Goal: Task Accomplishment & Management: Complete application form

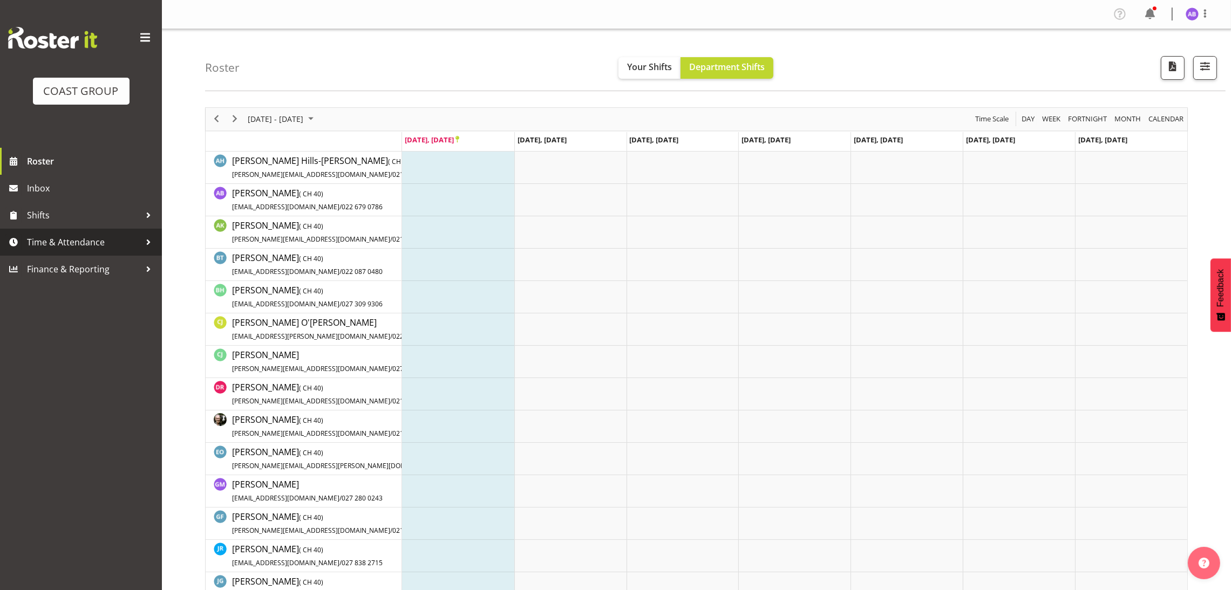
click at [125, 241] on span "Time & Attendance" at bounding box center [83, 242] width 113 height 16
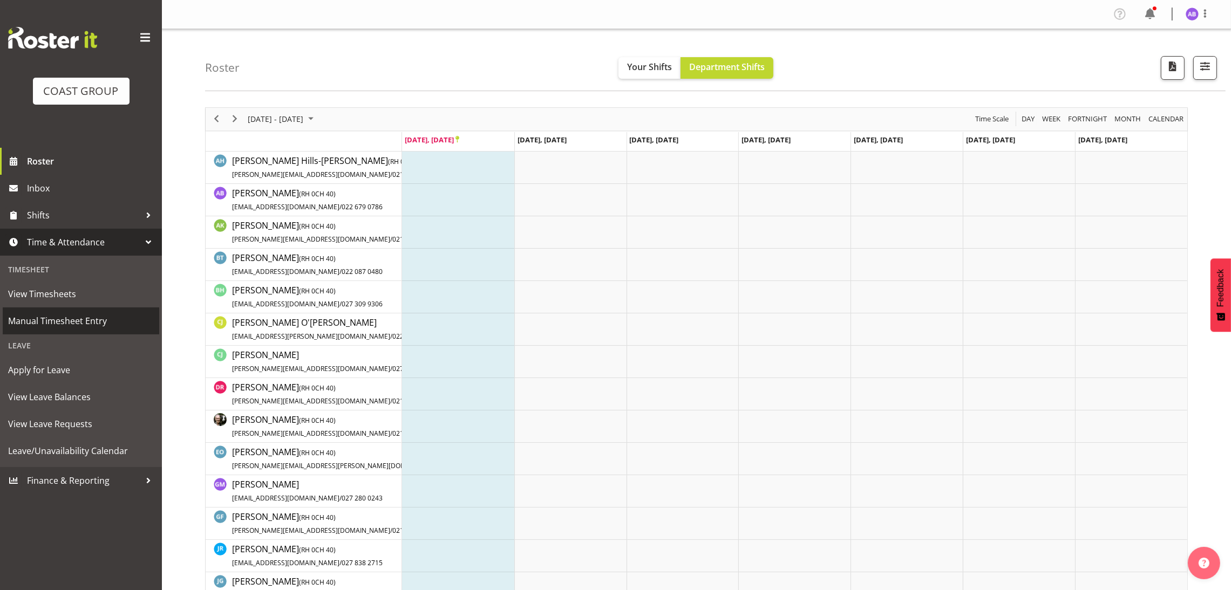
click at [98, 309] on link "Manual Timesheet Entry" at bounding box center [81, 321] width 157 height 27
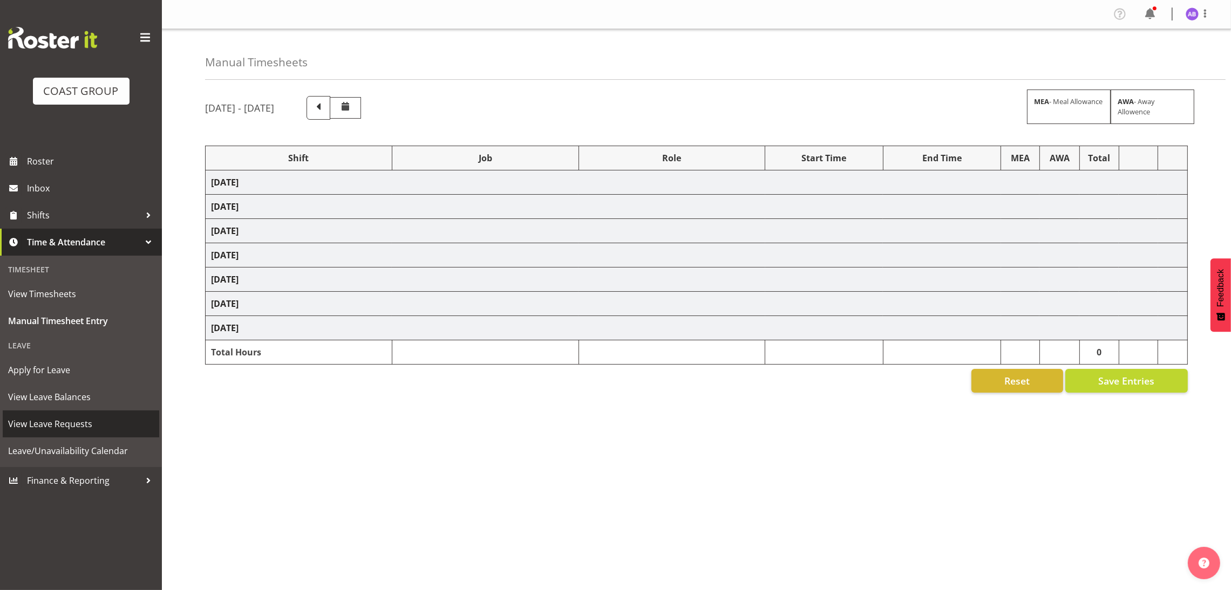
select select "624"
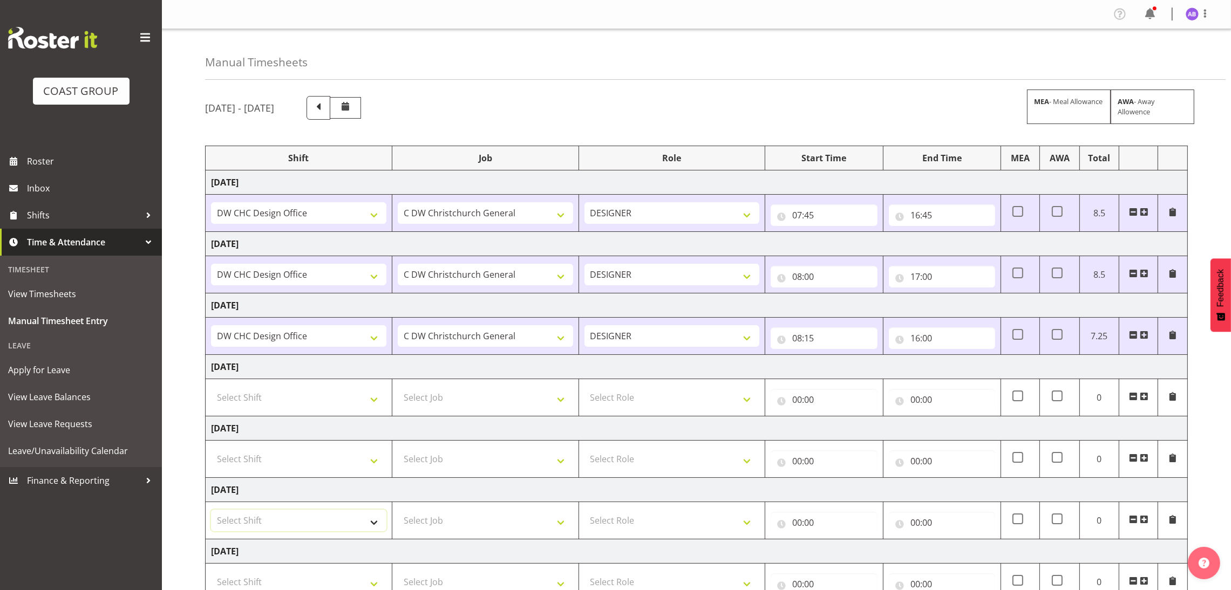
click at [346, 521] on select "Select Shift DW CHC Design Office DW CHC General Work Aug DW CHC General Work D…" at bounding box center [298, 521] width 175 height 22
select select "1512"
click at [211, 512] on select "Select Shift DW CHC Design Office DW CHC General Work Aug DW CHC General Work D…" at bounding box center [298, 521] width 175 height 22
click at [493, 524] on select "Select Job 1 Carlton Events 1 [PERSON_NAME][GEOGRAPHIC_DATA] 1 [PERSON_NAME][GE…" at bounding box center [485, 521] width 175 height 22
select select "624"
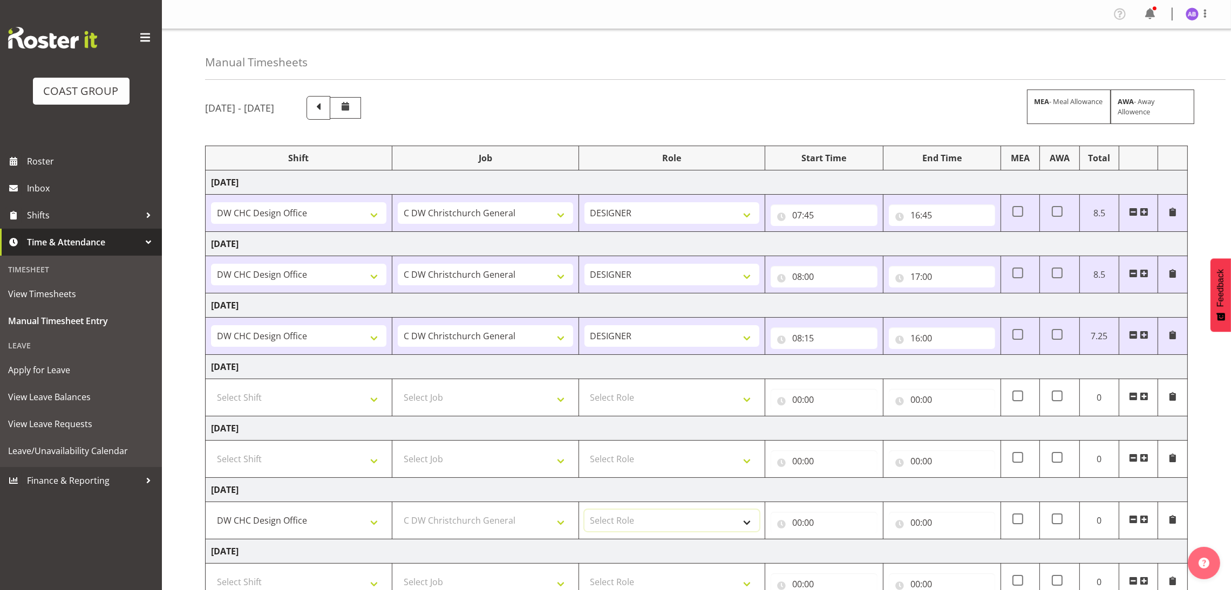
click at [689, 515] on select "Select Role DESIGNER Designer" at bounding box center [672, 521] width 175 height 22
select select "215"
click at [585, 512] on select "Select Role DESIGNER Designer" at bounding box center [672, 521] width 175 height 22
click at [795, 509] on td "00:00 00 01 02 03 04 05 06 07 08 09 10 11 12 13 14 15 16 17 18 19 20 21 22 23 :…" at bounding box center [824, 520] width 118 height 37
click at [813, 529] on input "00:00" at bounding box center [824, 523] width 106 height 22
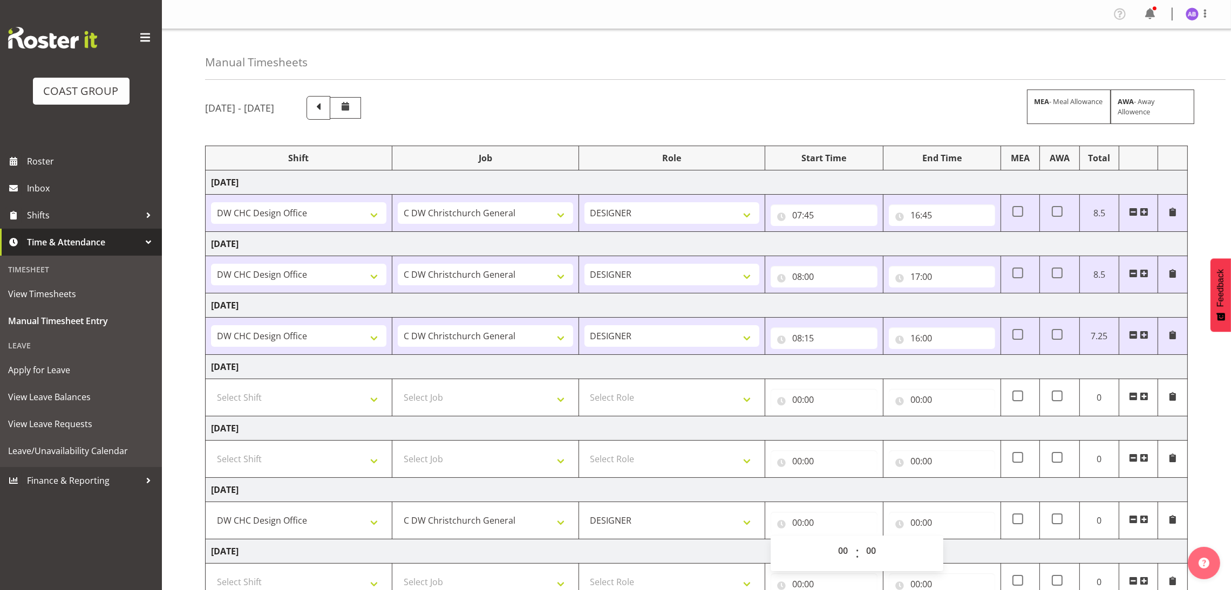
click at [832, 542] on div "00 01 02 03 04 05 06 07 08 09 10 11 12 13 14 15 16 17 18 19 20 21 22 23" at bounding box center [843, 553] width 24 height 27
drag, startPoint x: 841, startPoint y: 553, endPoint x: 844, endPoint y: 548, distance: 5.6
click at [842, 553] on select "00 01 02 03 04 05 06 07 08 09 10 11 12 13 14 15 16 17 18 19 20 21 22 23" at bounding box center [844, 551] width 24 height 22
select select "7"
click at [832, 542] on select "00 01 02 03 04 05 06 07 08 09 10 11 12 13 14 15 16 17 18 19 20 21 22 23" at bounding box center [844, 551] width 24 height 22
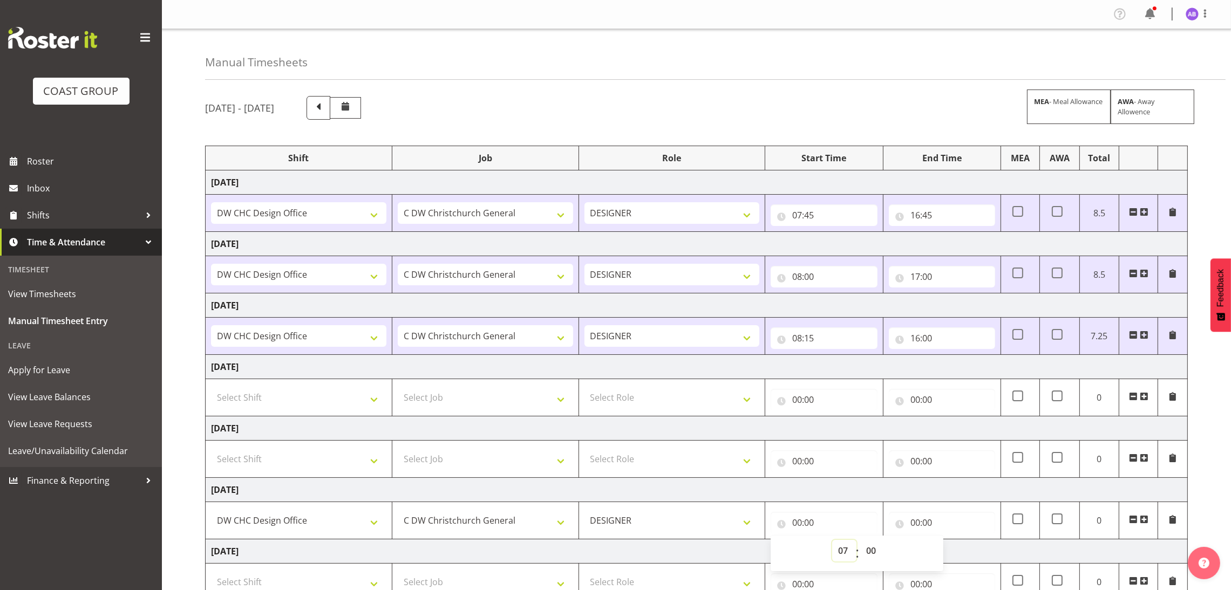
type input "07:00"
click at [874, 552] on select "00 01 02 03 04 05 06 07 08 09 10 11 12 13 14 15 16 17 18 19 20 21 22 23 24 25 2…" at bounding box center [872, 551] width 24 height 22
select select "45"
click at [860, 542] on select "00 01 02 03 04 05 06 07 08 09 10 11 12 13 14 15 16 17 18 19 20 21 22 23 24 25 2…" at bounding box center [872, 551] width 24 height 22
type input "07:45"
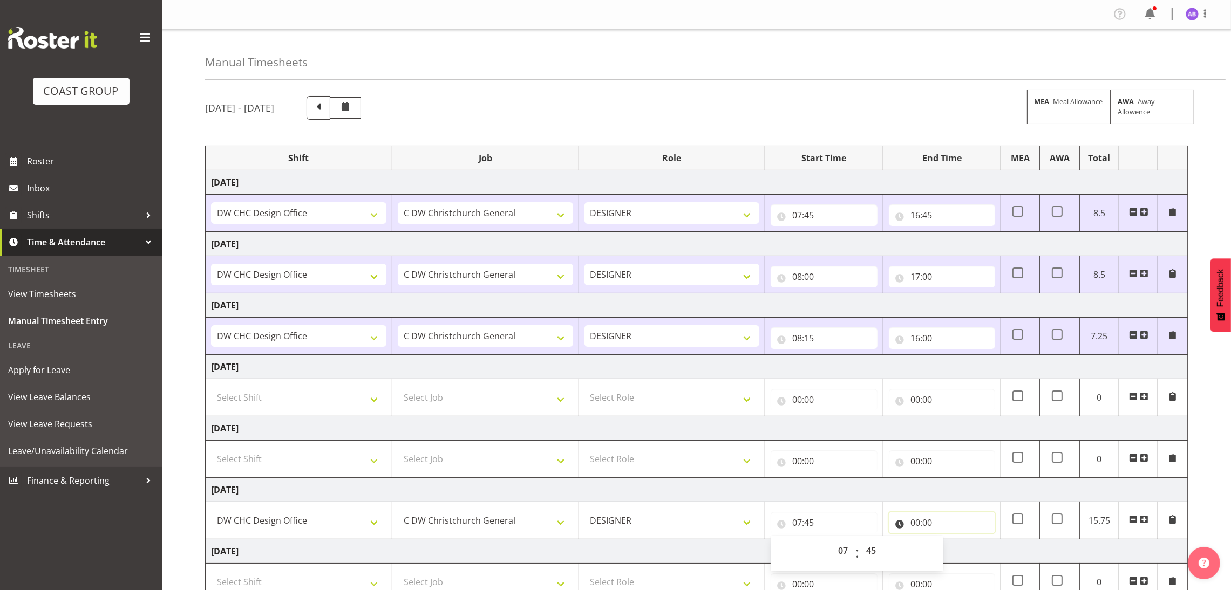
click at [947, 518] on input "00:00" at bounding box center [942, 523] width 106 height 22
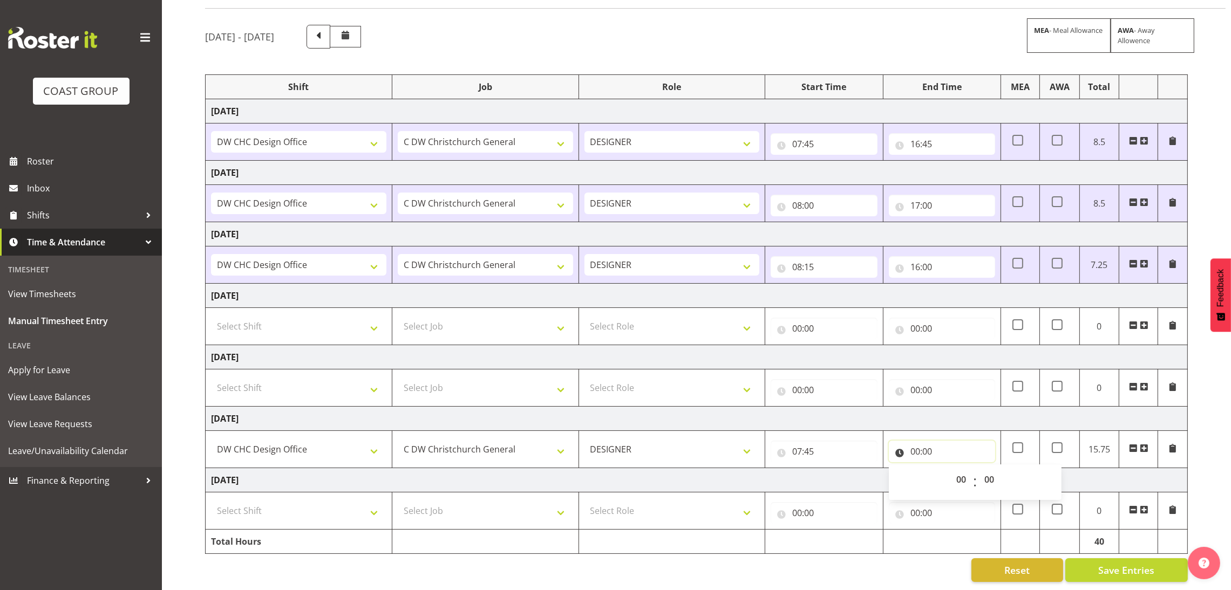
scroll to position [81, 0]
click at [960, 473] on select "00 01 02 03 04 05 06 07 08 09 10 11 12 13 14 15 16 17 18 19 20 21 22 23" at bounding box center [962, 480] width 24 height 22
select select "16"
click at [950, 469] on select "00 01 02 03 04 05 06 07 08 09 10 11 12 13 14 15 16 17 18 19 20 21 22 23" at bounding box center [962, 480] width 24 height 22
type input "16:00"
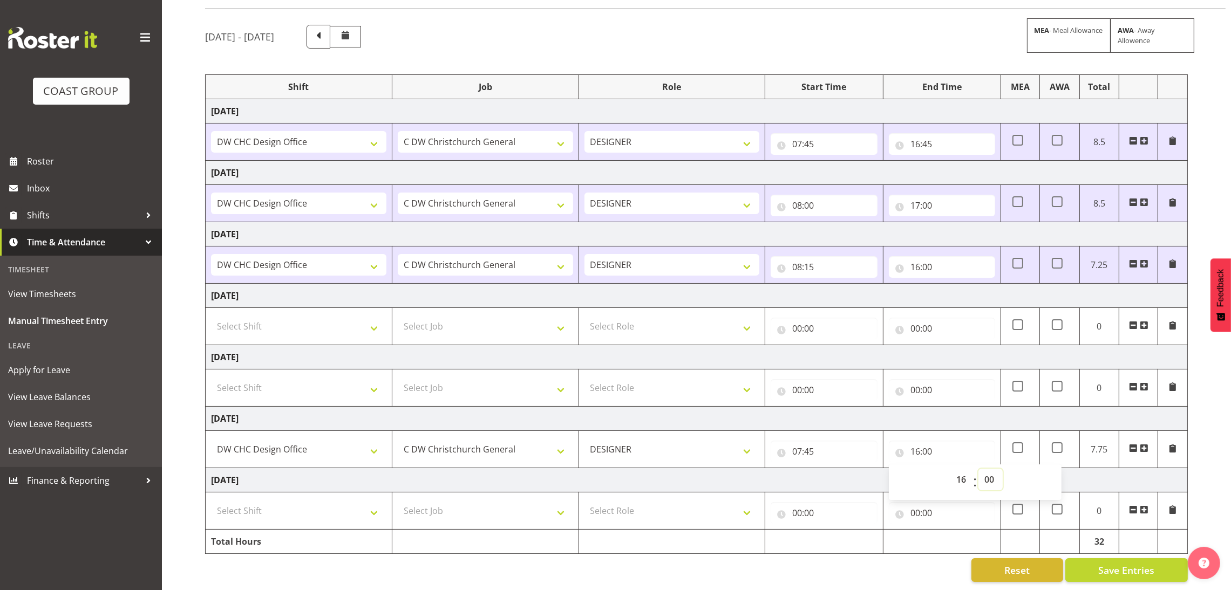
click at [997, 472] on select "00 01 02 03 04 05 06 07 08 09 10 11 12 13 14 15 16 17 18 19 20 21 22 23 24 25 2…" at bounding box center [990, 480] width 24 height 22
select select "30"
click at [978, 469] on select "00 01 02 03 04 05 06 07 08 09 10 11 12 13 14 15 16 17 18 19 20 21 22 23 24 25 2…" at bounding box center [990, 480] width 24 height 22
type input "16:30"
click at [966, 441] on input "16:30" at bounding box center [942, 452] width 106 height 22
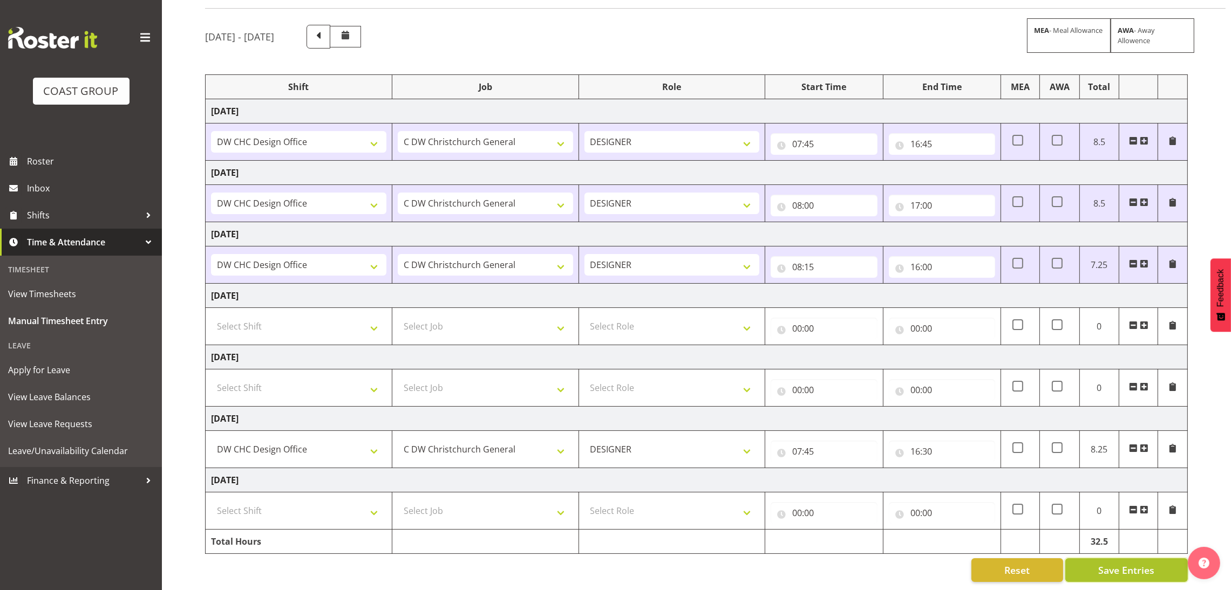
click at [1132, 565] on span "Save Entries" at bounding box center [1126, 570] width 56 height 14
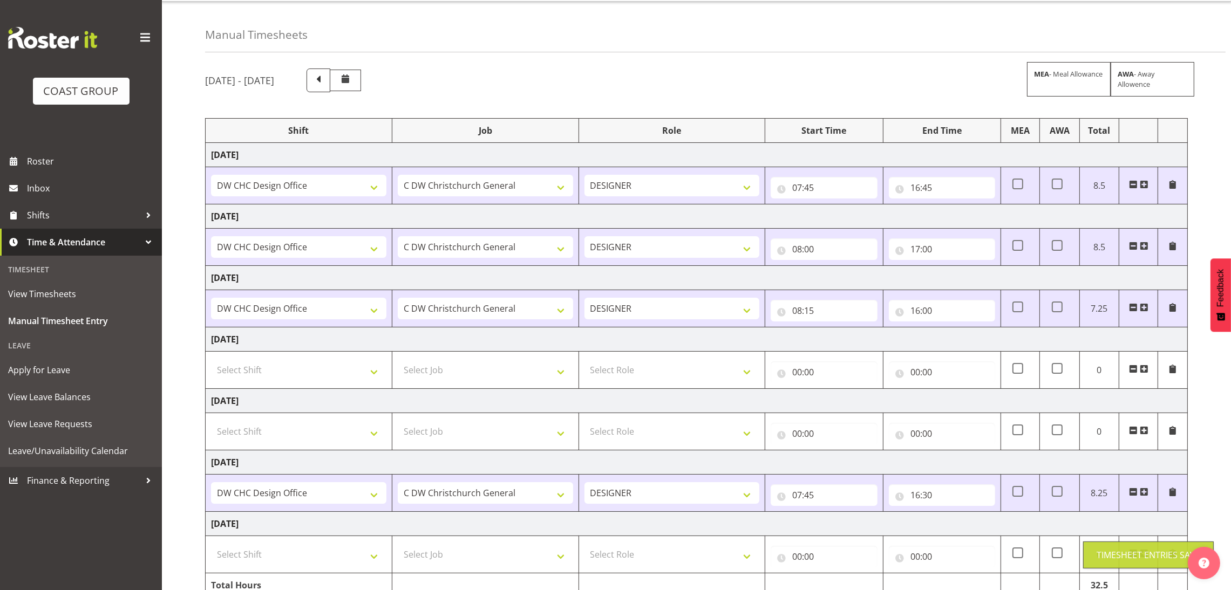
scroll to position [0, 0]
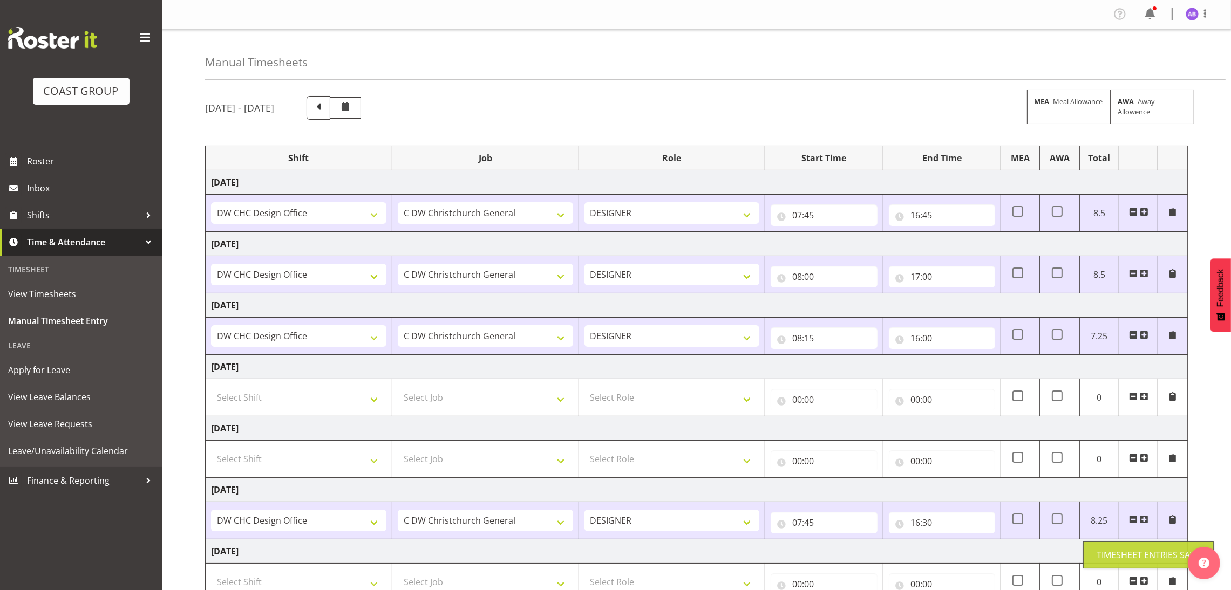
click at [1207, 20] on div at bounding box center [1205, 14] width 13 height 14
click at [1209, 13] on span at bounding box center [1205, 13] width 13 height 13
click at [1206, 16] on span at bounding box center [1205, 13] width 13 height 13
click at [1170, 57] on link "Log Out" at bounding box center [1160, 56] width 104 height 19
